Goal: Subscribe to service/newsletter

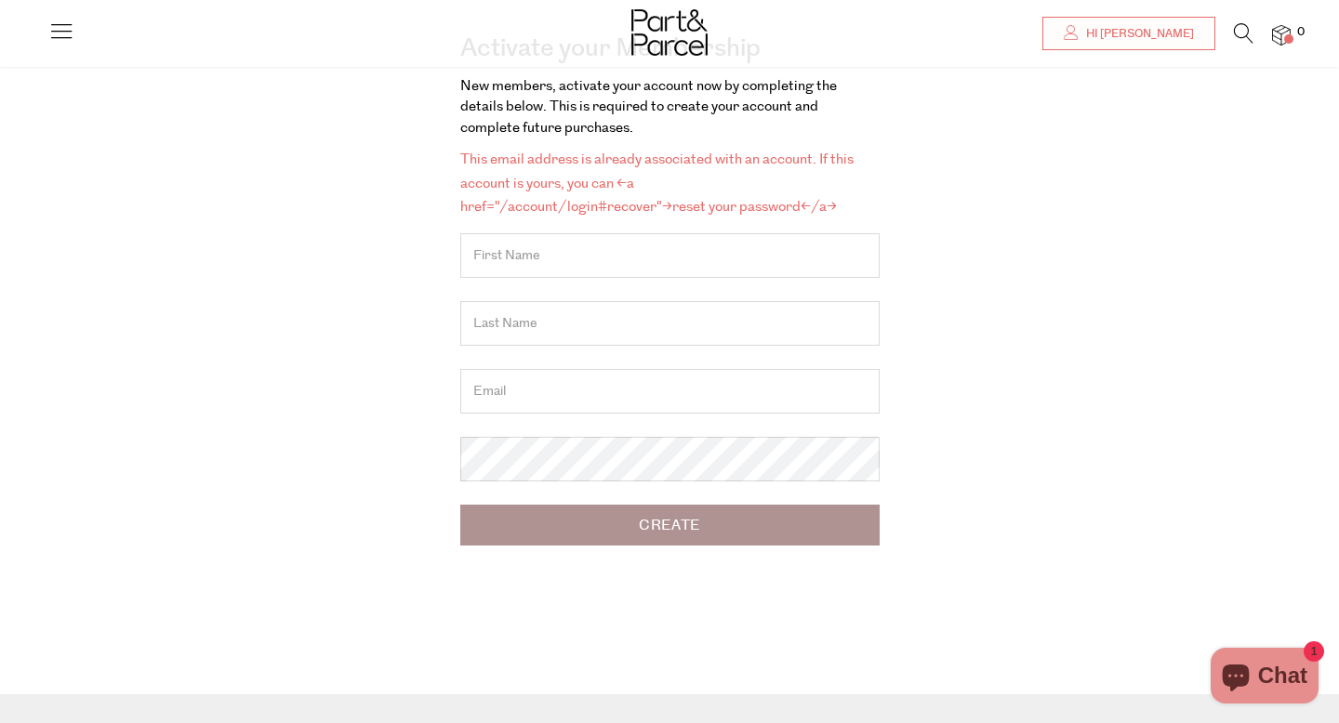
scroll to position [149, 0]
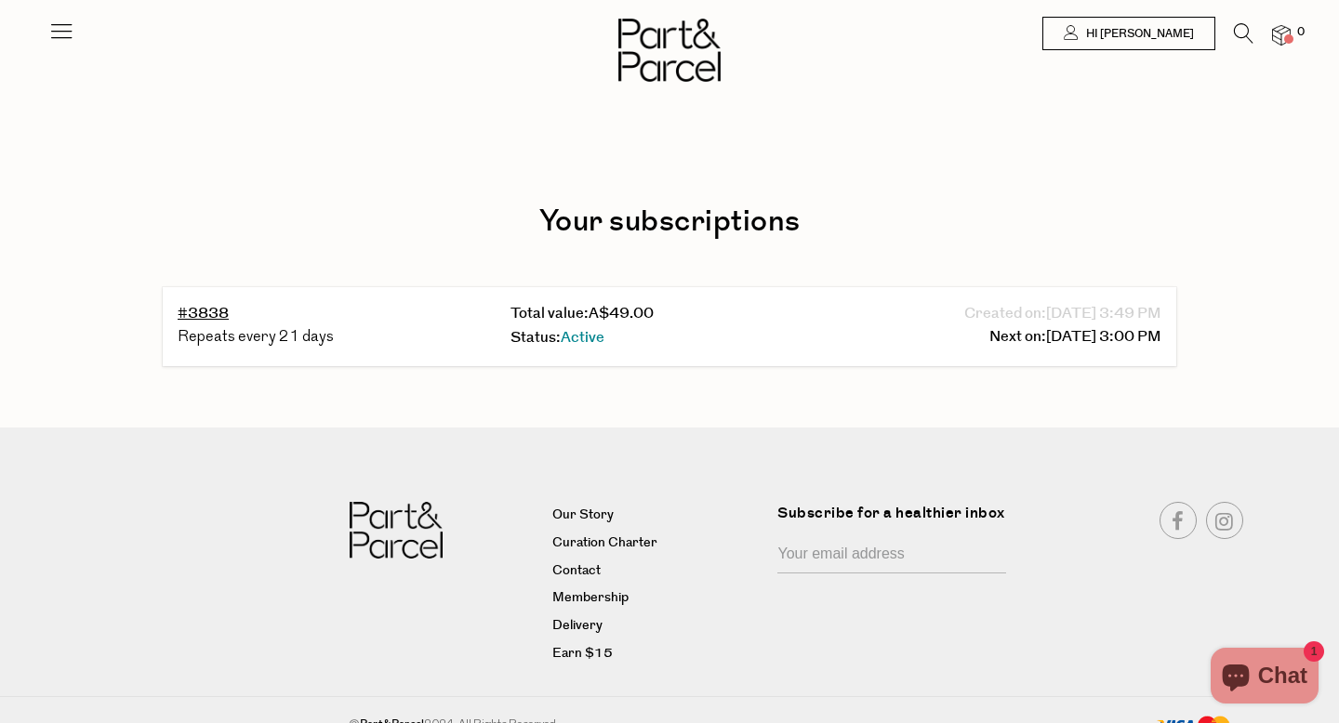
click at [288, 340] on div "Repeats every 21 days" at bounding box center [337, 338] width 318 height 24
